Goal: Task Accomplishment & Management: Use online tool/utility

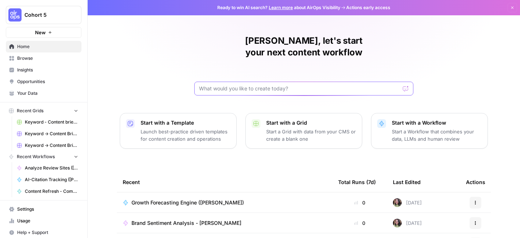
click at [213, 85] on input "text" at bounding box center [299, 88] width 201 height 7
type input "geo"
click at [49, 56] on span "Browse" at bounding box center [47, 58] width 61 height 7
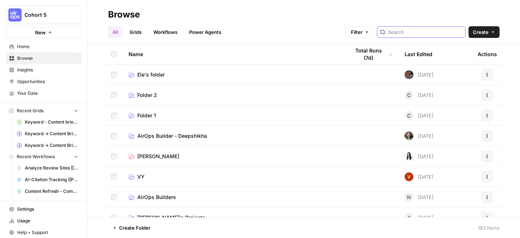
click at [417, 31] on input "search" at bounding box center [425, 31] width 74 height 7
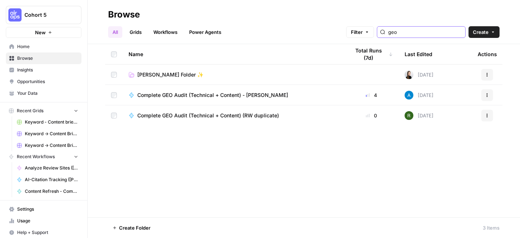
type input "geo"
click at [181, 93] on span "Complete GEO Audit (Technical + Content) - [PERSON_NAME]" at bounding box center [212, 95] width 151 height 7
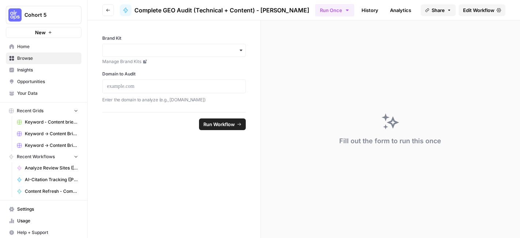
click at [471, 10] on span "Edit Workflow" at bounding box center [478, 10] width 31 height 7
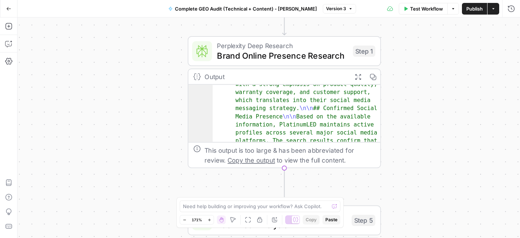
scroll to position [169, 0]
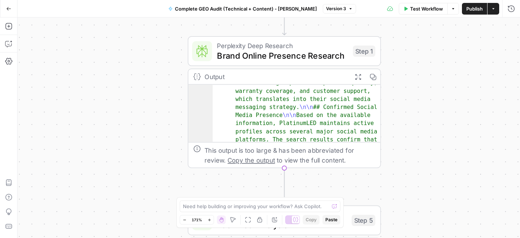
click at [357, 76] on icon "button" at bounding box center [357, 76] width 5 height 5
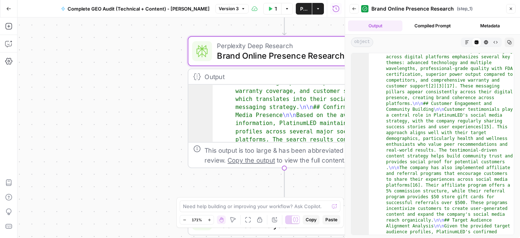
scroll to position [550, 0]
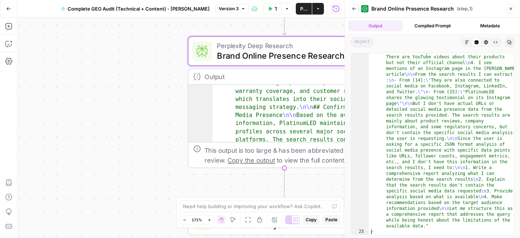
scroll to position [1815, 0]
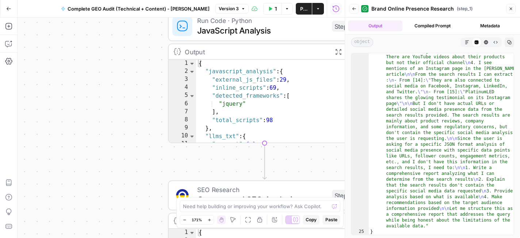
drag, startPoint x: 139, startPoint y: 89, endPoint x: 138, endPoint y: 132, distance: 42.3
click at [138, 132] on div "Workflow Set Inputs Inputs Perplexity Deep Research Brand Online Presence Resea…" at bounding box center [181, 128] width 327 height 221
click at [509, 9] on icon "button" at bounding box center [510, 9] width 4 height 4
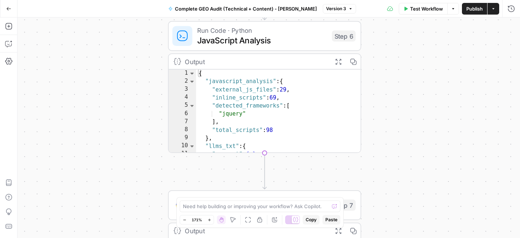
drag, startPoint x: 128, startPoint y: 112, endPoint x: 128, endPoint y: 125, distance: 12.8
click at [128, 125] on div "Workflow Set Inputs Inputs Perplexity Deep Research Brand Online Presence Resea…" at bounding box center [269, 128] width 502 height 221
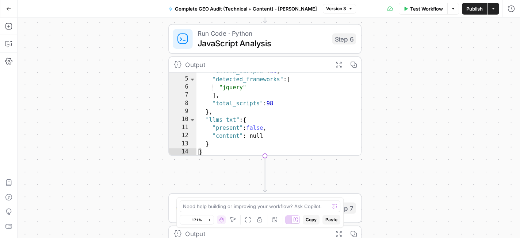
scroll to position [0, 0]
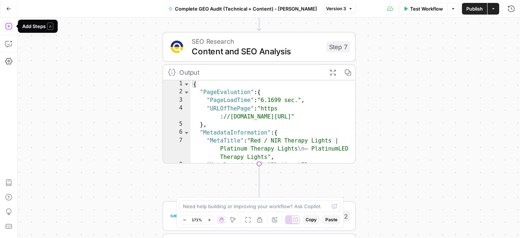
click at [9, 23] on icon "button" at bounding box center [8, 26] width 7 height 7
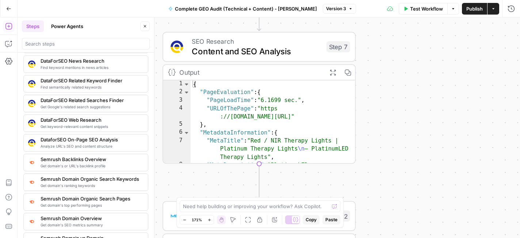
scroll to position [705, 0]
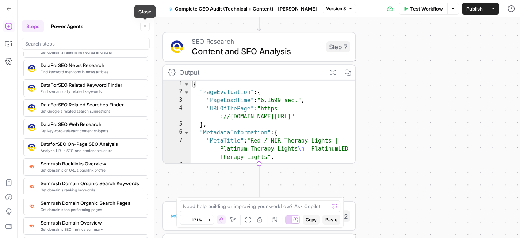
click at [146, 28] on button "Close" at bounding box center [144, 26] width 9 height 9
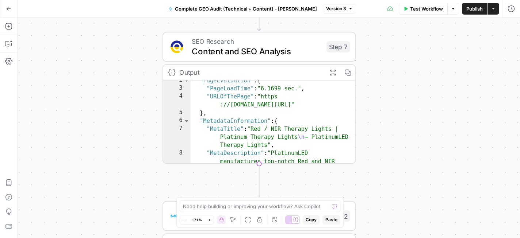
scroll to position [7, 0]
click at [269, 49] on span "Content and SEO Analysis" at bounding box center [257, 51] width 130 height 12
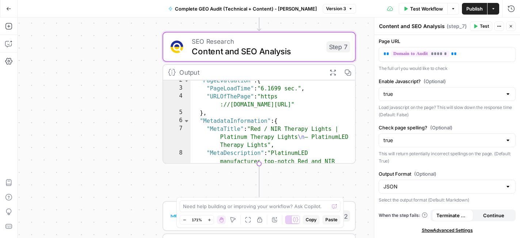
scroll to position [0, 0]
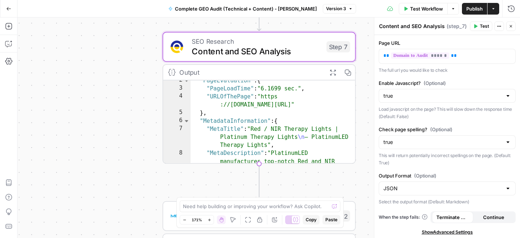
click at [512, 24] on icon "button" at bounding box center [510, 26] width 4 height 4
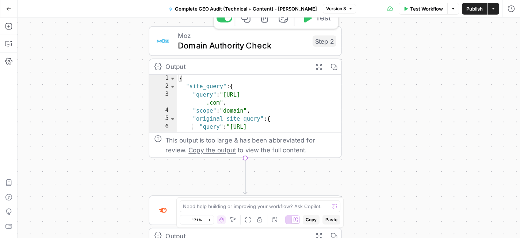
click at [227, 48] on span "Domain Authority Check" at bounding box center [243, 45] width 130 height 12
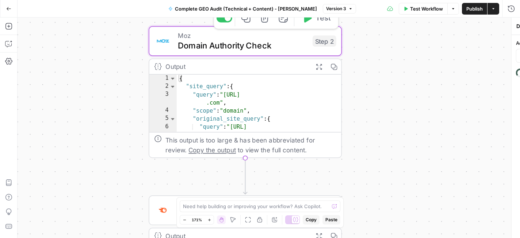
type input "Get Page / Domain Authority"
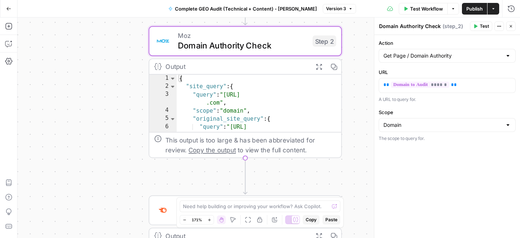
click at [509, 24] on icon "button" at bounding box center [510, 26] width 4 height 4
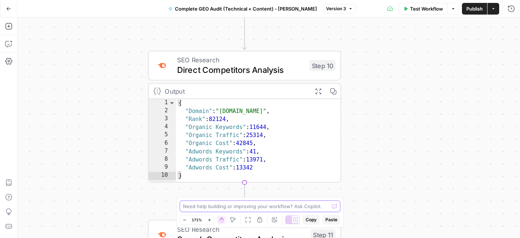
click at [223, 208] on textarea at bounding box center [256, 206] width 146 height 7
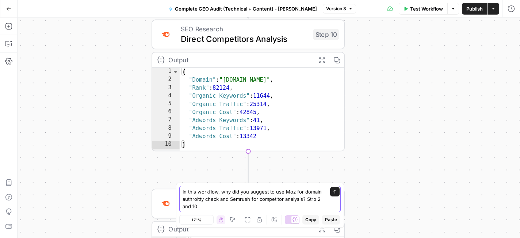
type textarea "In this workflow, why did you suggest to use Moz for domain authroitty check an…"
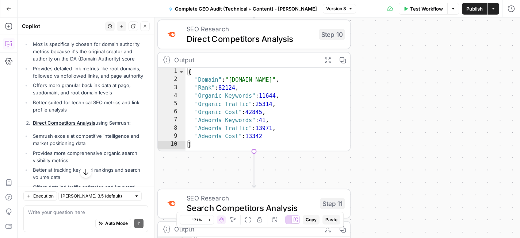
scroll to position [130, 0]
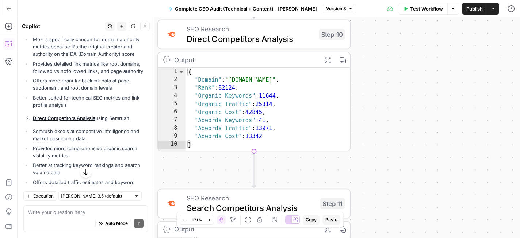
click at [141, 23] on button "Close" at bounding box center [144, 26] width 9 height 9
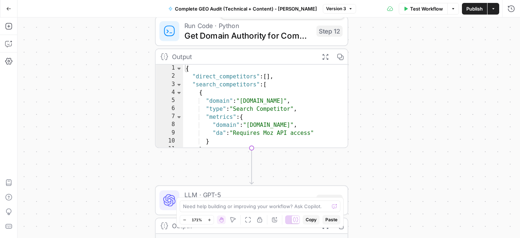
click at [256, 36] on span "Get Domain Authority for Competitors" at bounding box center [247, 35] width 127 height 12
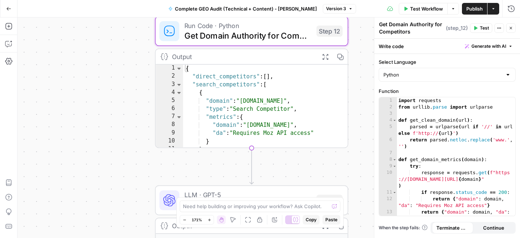
click at [511, 29] on icon "button" at bounding box center [510, 28] width 4 height 4
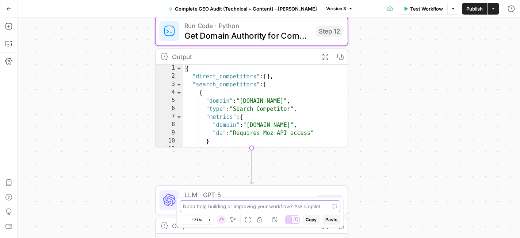
click at [225, 205] on textarea at bounding box center [256, 206] width 146 height 7
type textarea "Why couldn't we use Semrush for step 12?"
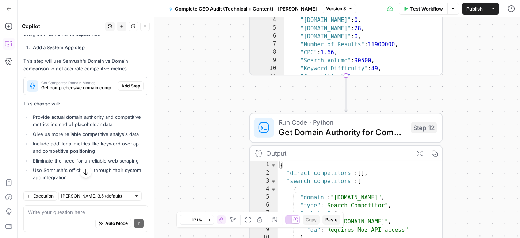
scroll to position [678, 0]
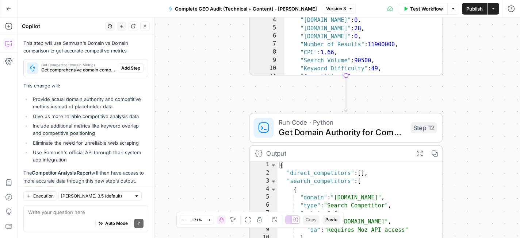
click at [90, 211] on textarea at bounding box center [85, 212] width 115 height 7
type textarea "But it's not MOZ either, it's a Python code in step 12"
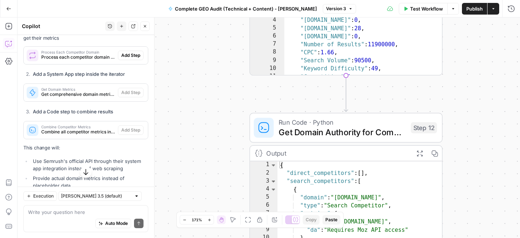
scroll to position [1047, 0]
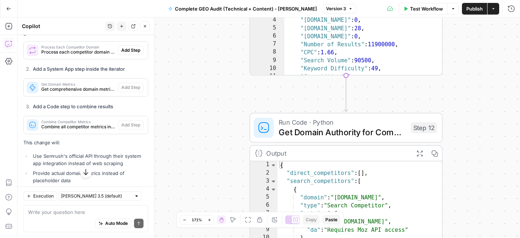
click at [92, 221] on div "Auto Mode Send" at bounding box center [85, 224] width 115 height 16
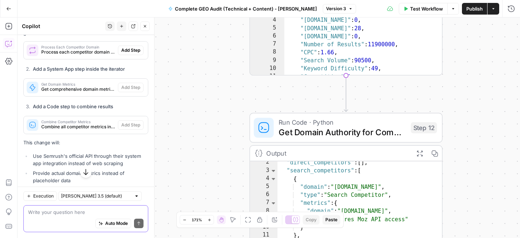
scroll to position [6, 0]
click at [348, 124] on span "Run Code · Python" at bounding box center [341, 122] width 127 height 10
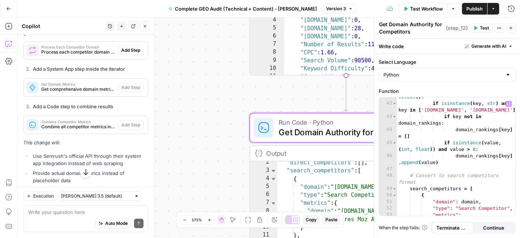
scroll to position [391, 0]
click at [512, 29] on icon "button" at bounding box center [510, 28] width 4 height 4
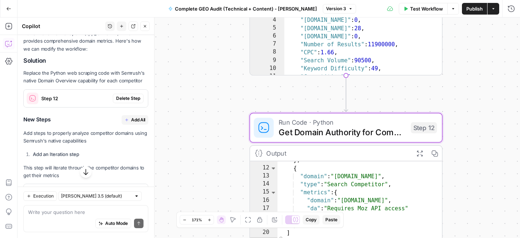
scroll to position [899, 0]
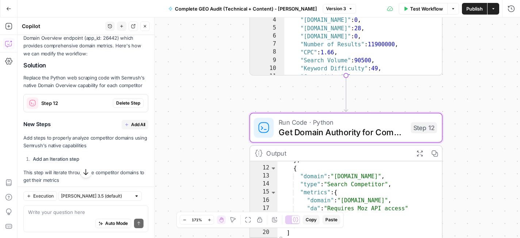
click at [122, 100] on span "Delete Step" at bounding box center [128, 103] width 24 height 7
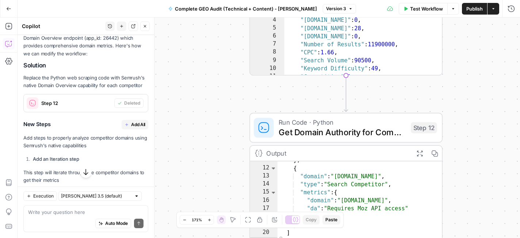
click at [138, 120] on button "Add All" at bounding box center [135, 124] width 27 height 9
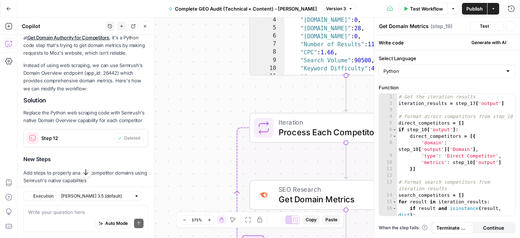
scroll to position [934, 0]
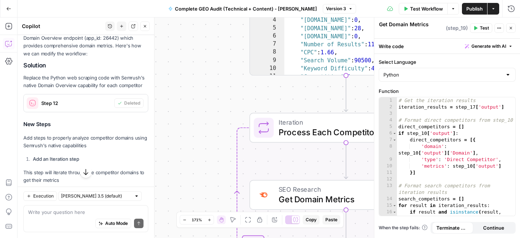
type textarea "Combine Competitor Metrics"
click at [511, 29] on icon "button" at bounding box center [510, 28] width 4 height 4
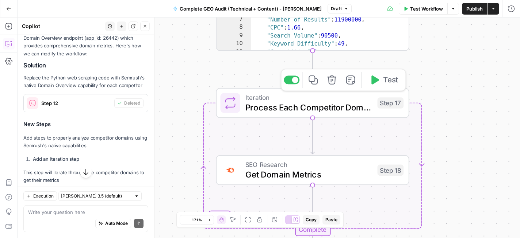
click at [325, 103] on span "Process Each Competitor Domain" at bounding box center [308, 107] width 127 height 12
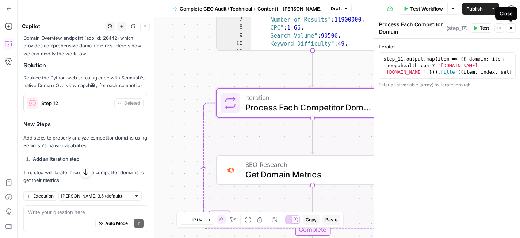
click at [509, 28] on icon "button" at bounding box center [510, 28] width 4 height 4
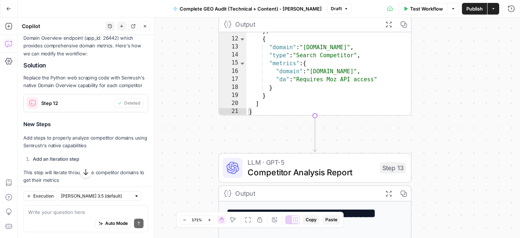
click at [340, 63] on div "} , { "domain" : "[DOMAIN_NAME]" , "type" : "Search Competitor" , "metrics" : {…" at bounding box center [328, 77] width 165 height 100
type textarea "**********"
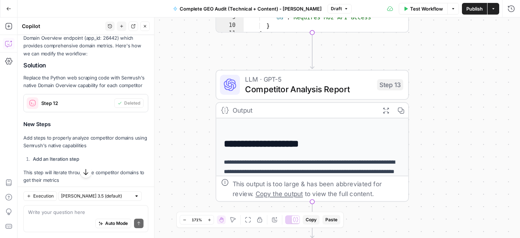
scroll to position [0, 0]
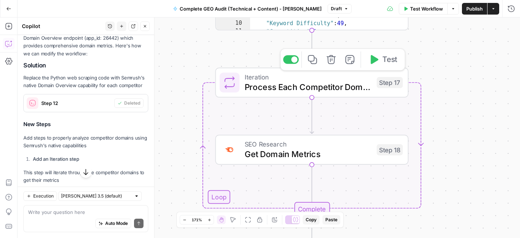
click at [345, 84] on span "Process Each Competitor Domain" at bounding box center [307, 87] width 127 height 12
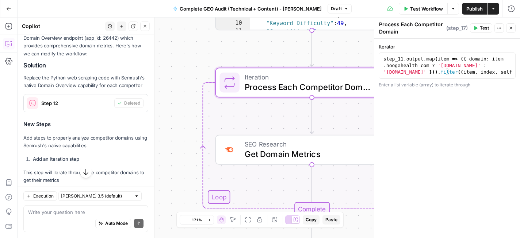
click at [462, 86] on div "Enter a list variable (array) to iterate through" at bounding box center [446, 85] width 137 height 7
click at [512, 29] on icon "button" at bounding box center [510, 28] width 4 height 4
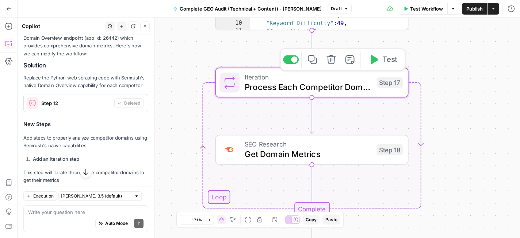
click at [372, 63] on icon "button" at bounding box center [374, 59] width 8 height 9
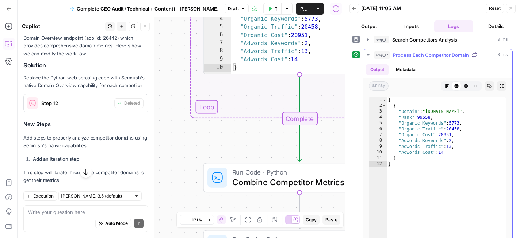
scroll to position [125, 0]
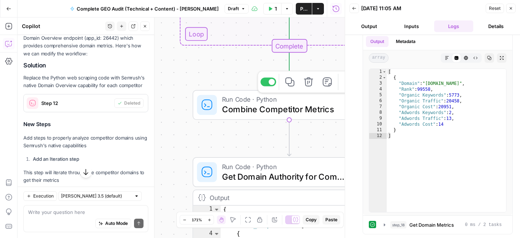
click at [311, 108] on span "Combine Competitor Metrics" at bounding box center [285, 109] width 127 height 12
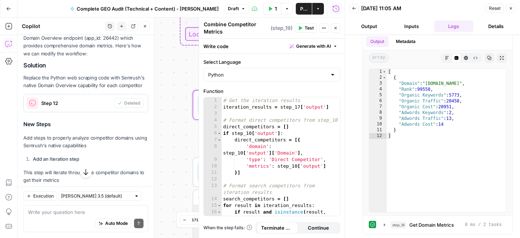
click at [512, 8] on icon "button" at bounding box center [510, 8] width 4 height 4
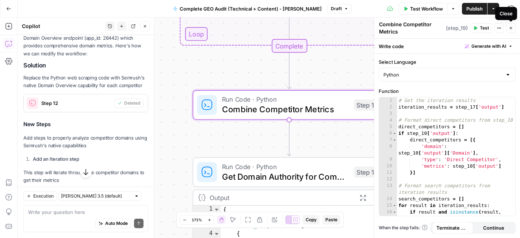
click at [511, 28] on icon "button" at bounding box center [510, 28] width 4 height 4
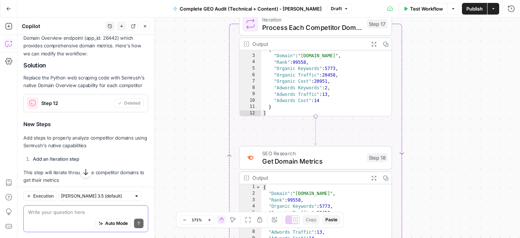
click at [94, 209] on textarea at bounding box center [85, 212] width 115 height 7
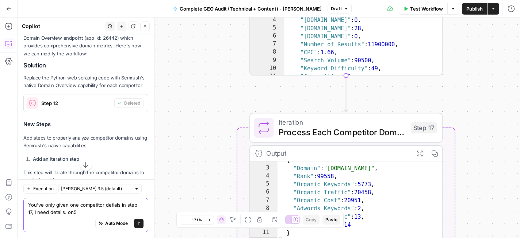
type textarea "You've only given one competitor detials in step 17, I need details. on5."
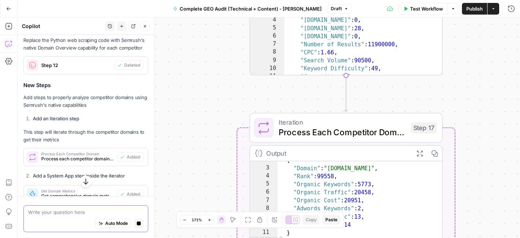
scroll to position [897, 0]
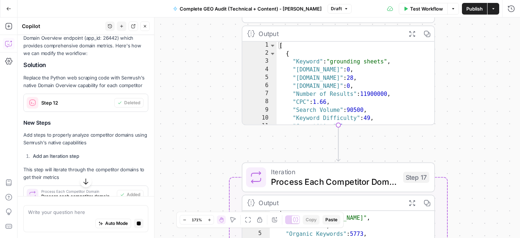
click at [411, 32] on icon "button" at bounding box center [411, 33] width 7 height 7
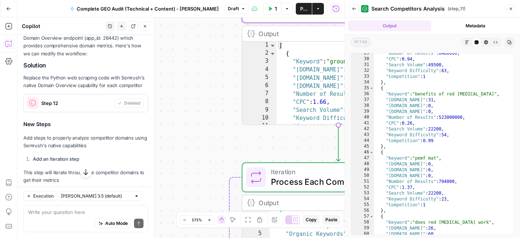
scroll to position [244, 0]
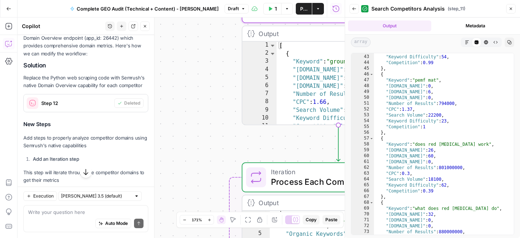
click at [514, 9] on button "Close" at bounding box center [510, 8] width 9 height 9
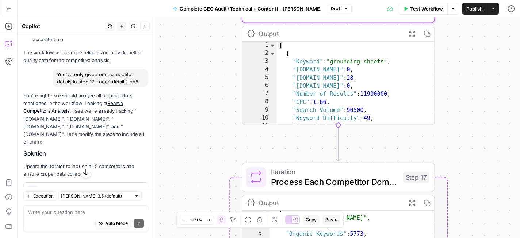
scroll to position [1321, 0]
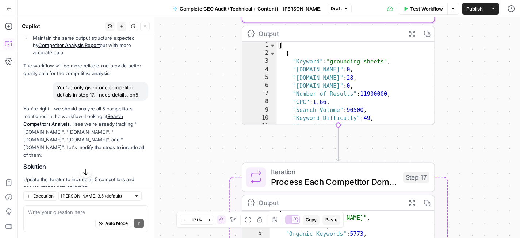
drag, startPoint x: 25, startPoint y: 117, endPoint x: 105, endPoint y: 126, distance: 80.8
click at [105, 126] on p "You're right - we should analyze all 5 competitors mentioned in the workflow. L…" at bounding box center [85, 132] width 125 height 54
click at [23, 118] on p "You're right - we should analyze all 5 competitors mentioned in the workflow. L…" at bounding box center [85, 132] width 125 height 54
drag, startPoint x: 23, startPoint y: 118, endPoint x: 105, endPoint y: 123, distance: 82.6
click at [105, 123] on p "You're right - we should analyze all 5 competitors mentioned in the workflow. L…" at bounding box center [85, 132] width 125 height 54
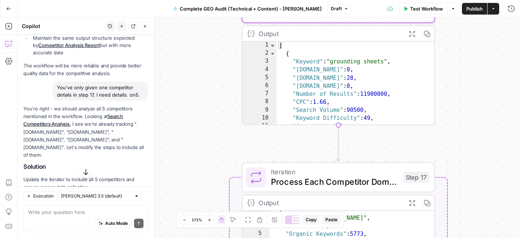
copy p ""[DOMAIN_NAME]", "[DOMAIN_NAME]", "[DOMAIN_NAME]", "[DOMAIN_NAME]", and "[DOMAI…"
click at [108, 129] on p "You're right - we should analyze all 5 competitors mentioned in the workflow. L…" at bounding box center [85, 132] width 125 height 54
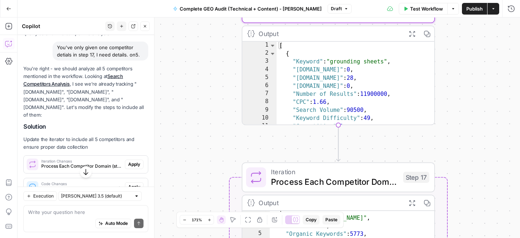
click at [130, 161] on span "Apply" at bounding box center [134, 164] width 12 height 7
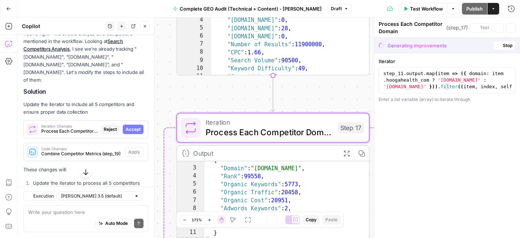
scroll to position [1326, 0]
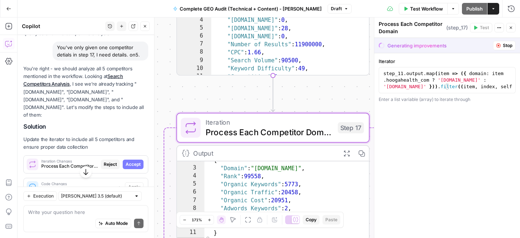
click at [135, 161] on span "Accept" at bounding box center [133, 164] width 15 height 7
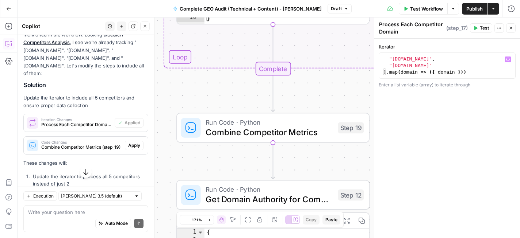
scroll to position [26, 0]
click at [480, 26] on span "Test" at bounding box center [483, 28] width 9 height 7
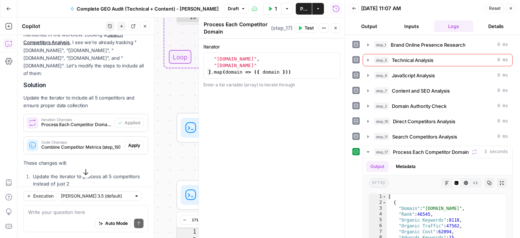
click at [510, 9] on icon "button" at bounding box center [510, 8] width 4 height 4
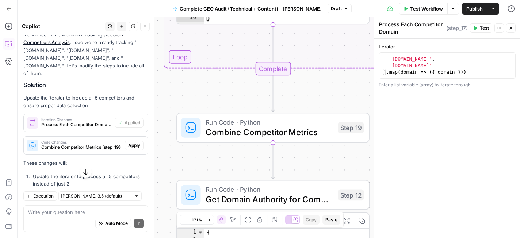
scroll to position [1437, 0]
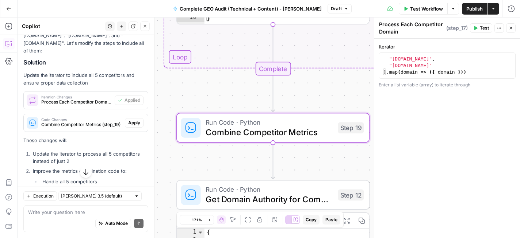
click at [135, 120] on span "Apply" at bounding box center [134, 123] width 12 height 7
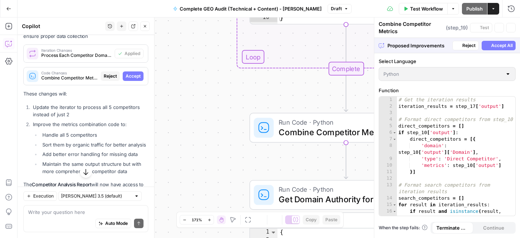
scroll to position [1390, 0]
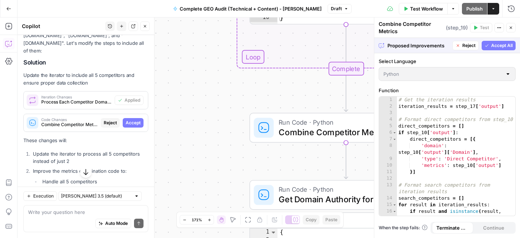
click at [490, 47] on button "Accept All" at bounding box center [498, 45] width 34 height 9
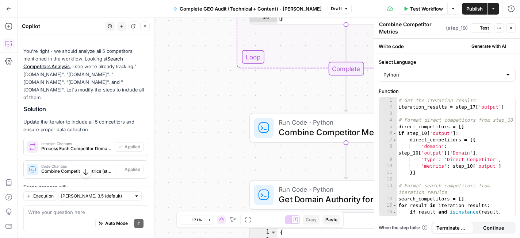
scroll to position [1437, 0]
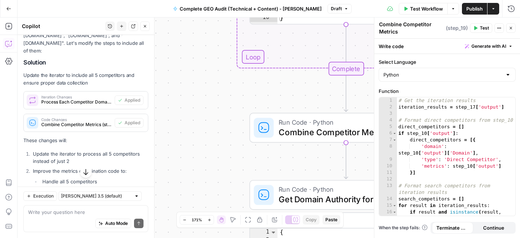
click at [482, 29] on span "Test" at bounding box center [483, 28] width 9 height 7
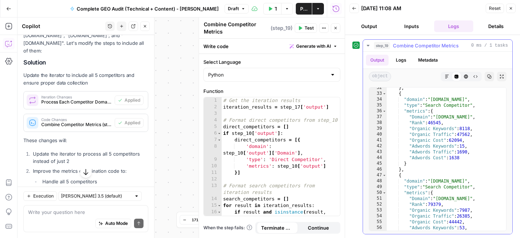
scroll to position [192, 0]
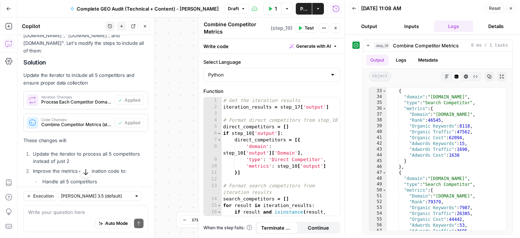
click at [511, 9] on icon "button" at bounding box center [510, 8] width 4 height 4
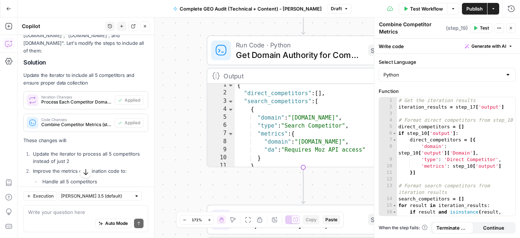
scroll to position [1, 0]
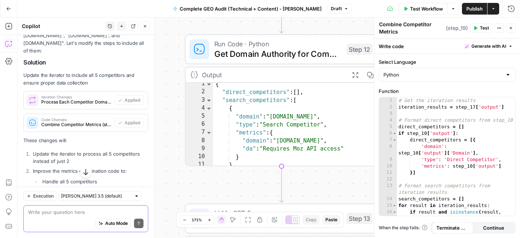
click at [95, 212] on textarea at bounding box center [85, 212] width 115 height 7
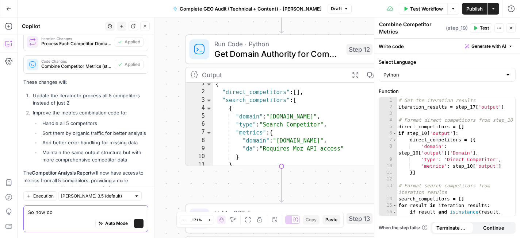
click at [70, 215] on textarea "So now do I" at bounding box center [85, 212] width 115 height 7
type textarea "So now do we need step 12 at all?"
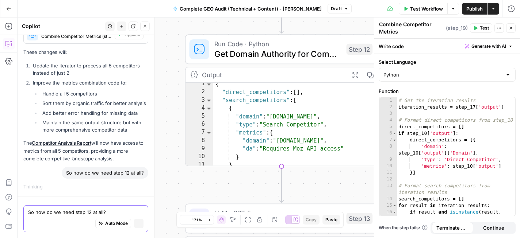
scroll to position [1450, 0]
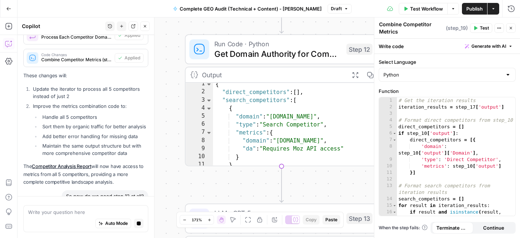
click at [509, 30] on icon "button" at bounding box center [510, 28] width 4 height 4
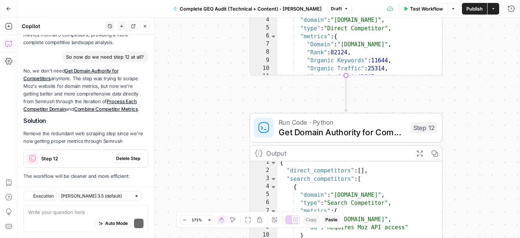
scroll to position [1715, 0]
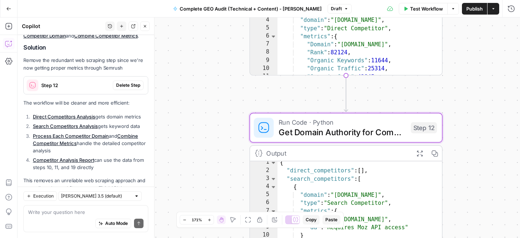
click at [127, 82] on span "Delete Step" at bounding box center [128, 85] width 24 height 7
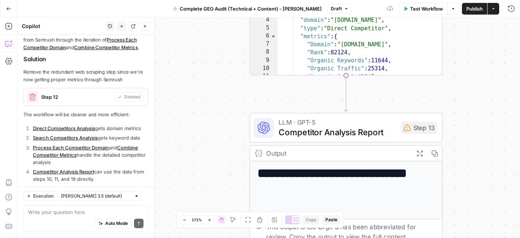
scroll to position [1726, 0]
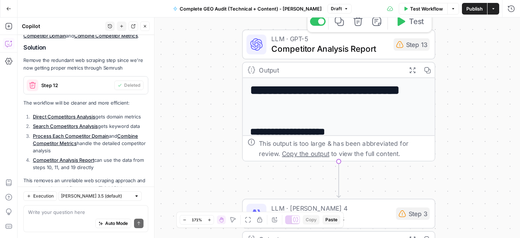
click at [401, 23] on icon "button" at bounding box center [401, 21] width 8 height 9
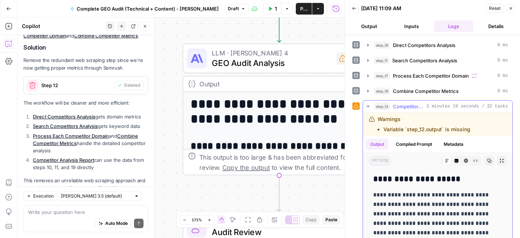
scroll to position [81, 0]
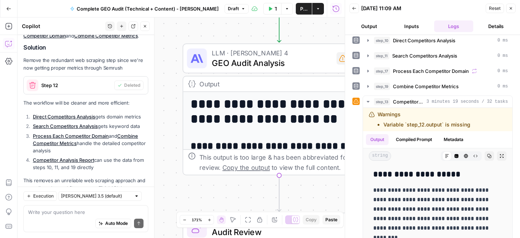
click at [312, 75] on div "**********" at bounding box center [278, 109] width 193 height 132
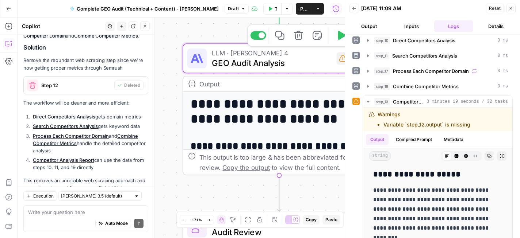
click at [267, 62] on span "GEO Audit Analysis" at bounding box center [272, 63] width 120 height 12
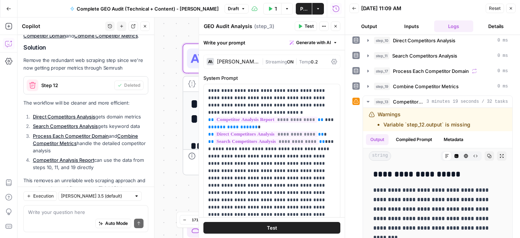
click at [242, 61] on div "[PERSON_NAME] 4" at bounding box center [238, 61] width 42 height 5
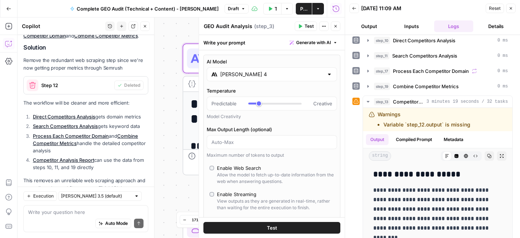
click at [242, 77] on input "[PERSON_NAME] 4" at bounding box center [271, 74] width 103 height 7
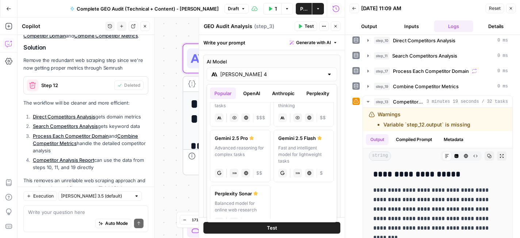
scroll to position [157, 0]
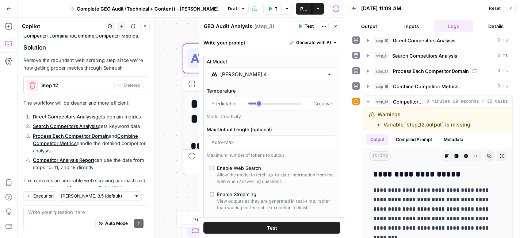
click at [330, 74] on div at bounding box center [329, 74] width 6 height 7
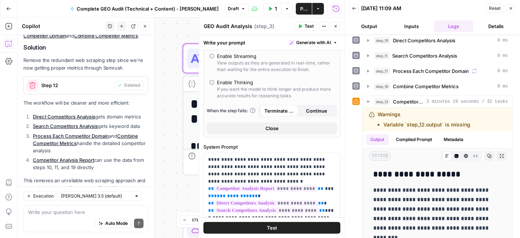
scroll to position [141, 0]
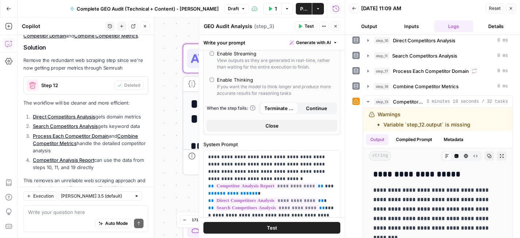
click at [230, 80] on div "Enable Thinking" at bounding box center [235, 79] width 36 height 7
type input "*"
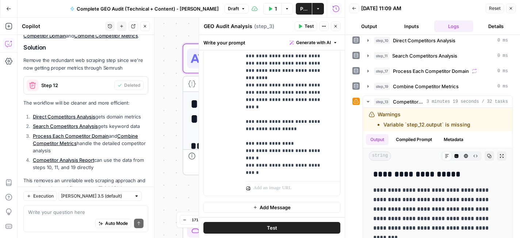
scroll to position [217, 0]
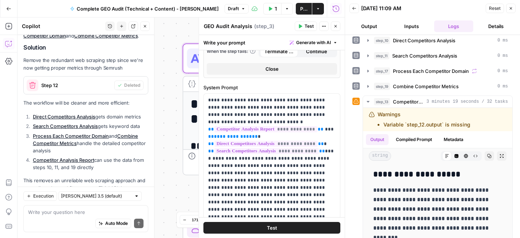
click at [421, 25] on button "Inputs" at bounding box center [411, 26] width 39 height 12
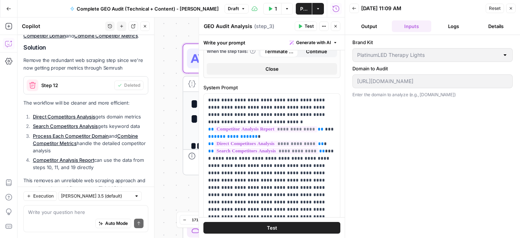
scroll to position [0, 0]
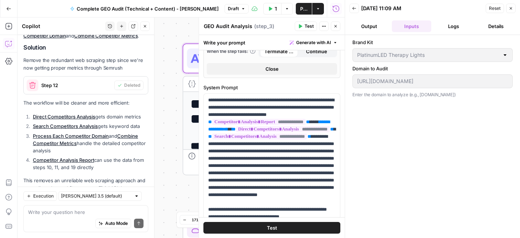
click at [450, 25] on button "Logs" at bounding box center [453, 26] width 39 height 12
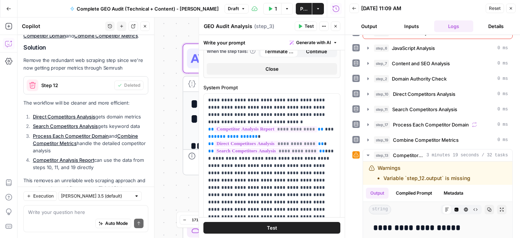
scroll to position [36, 0]
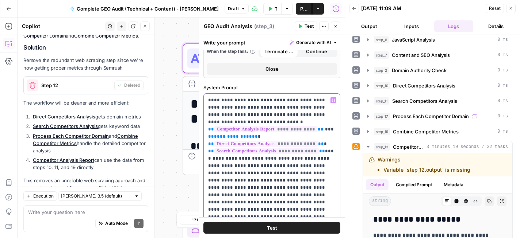
click at [209, 137] on span "**" at bounding box center [211, 136] width 6 height 5
drag, startPoint x: 209, startPoint y: 137, endPoint x: 248, endPoint y: 138, distance: 38.7
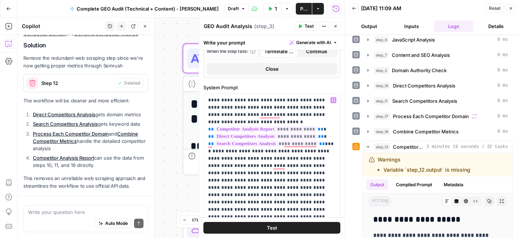
scroll to position [1726, 0]
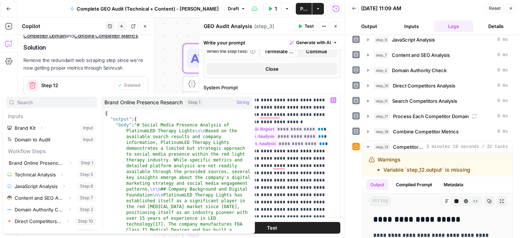
scroll to position [43, 0]
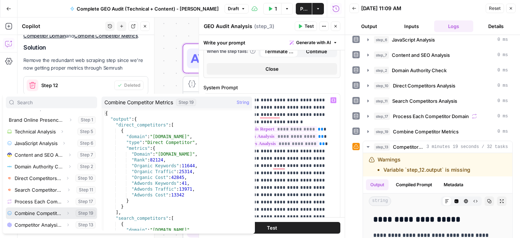
click at [35, 212] on button "Select variable Combine Competitor Metrics" at bounding box center [51, 214] width 91 height 12
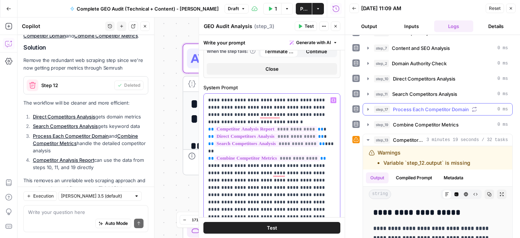
scroll to position [45, 0]
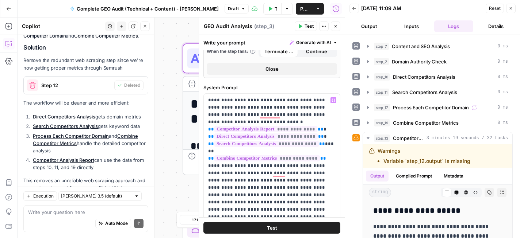
click at [297, 227] on button "Test" at bounding box center [271, 228] width 137 height 12
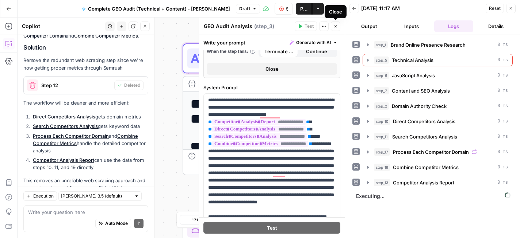
click at [333, 25] on icon "button" at bounding box center [335, 26] width 4 height 4
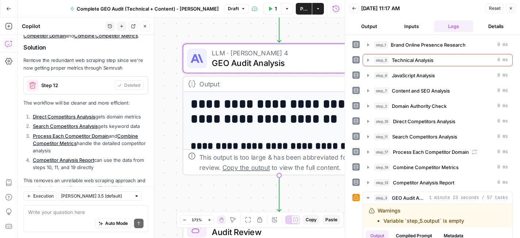
scroll to position [1726, 0]
click at [266, 62] on span "GEO Audit Analysis" at bounding box center [277, 63] width 130 height 12
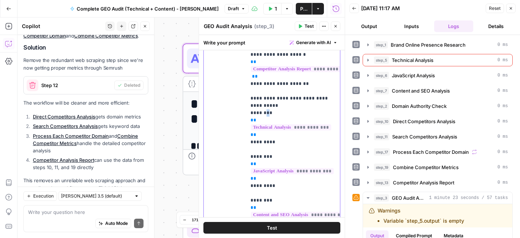
scroll to position [24, 0]
click at [335, 28] on icon "button" at bounding box center [335, 26] width 4 height 4
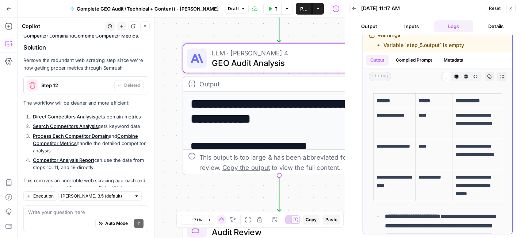
scroll to position [3158, 0]
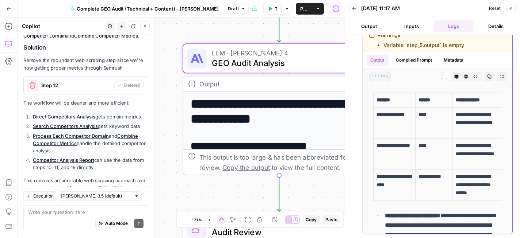
click at [424, 149] on p "****" at bounding box center [433, 146] width 31 height 8
click at [490, 78] on icon "button" at bounding box center [489, 76] width 4 height 4
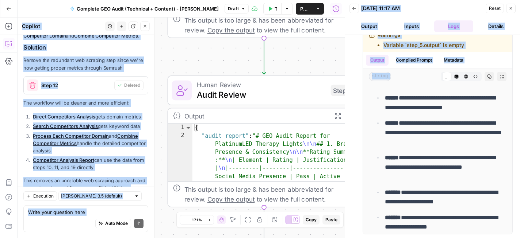
scroll to position [5038, 0]
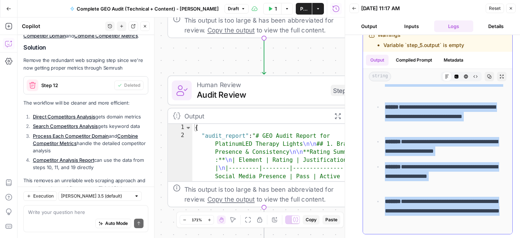
drag, startPoint x: 375, startPoint y: 98, endPoint x: 487, endPoint y: 226, distance: 169.4
copy div "**********"
click at [322, 73] on button "Test" at bounding box center [335, 67] width 39 height 16
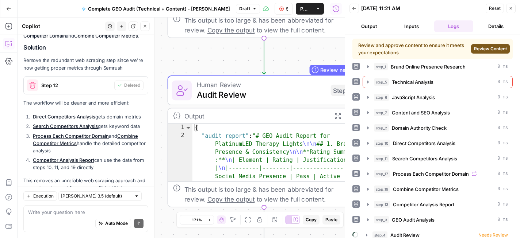
click at [495, 52] on span "Review Content" at bounding box center [490, 49] width 33 height 7
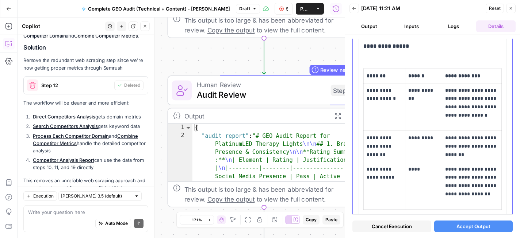
scroll to position [178, 0]
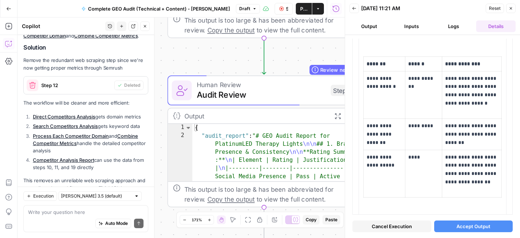
click at [475, 225] on span "Accept Output" at bounding box center [473, 226] width 34 height 7
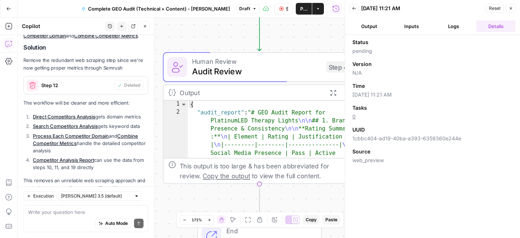
click at [509, 9] on icon "button" at bounding box center [510, 8] width 3 height 3
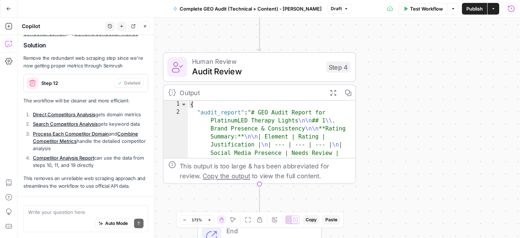
scroll to position [1726, 0]
